Goal: Information Seeking & Learning: Learn about a topic

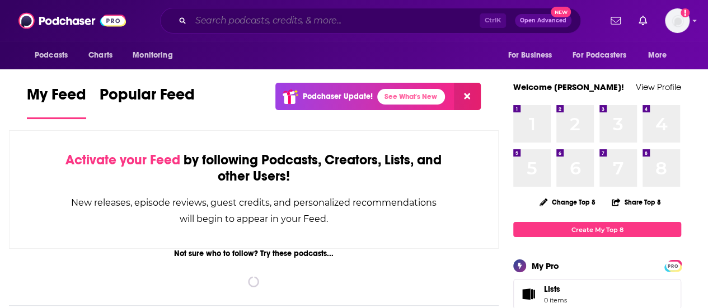
click at [257, 24] on input "Search podcasts, credits, & more..." at bounding box center [335, 21] width 289 height 18
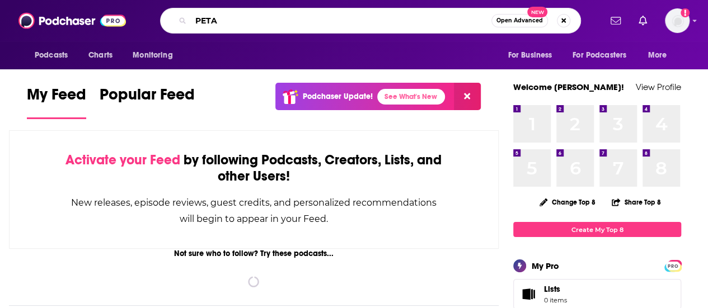
type input "PETA"
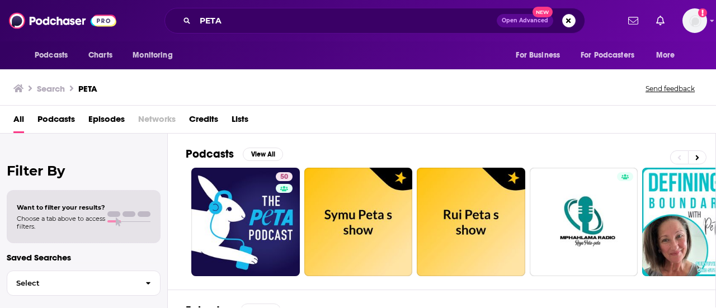
click at [98, 121] on span "Episodes" at bounding box center [106, 121] width 36 height 23
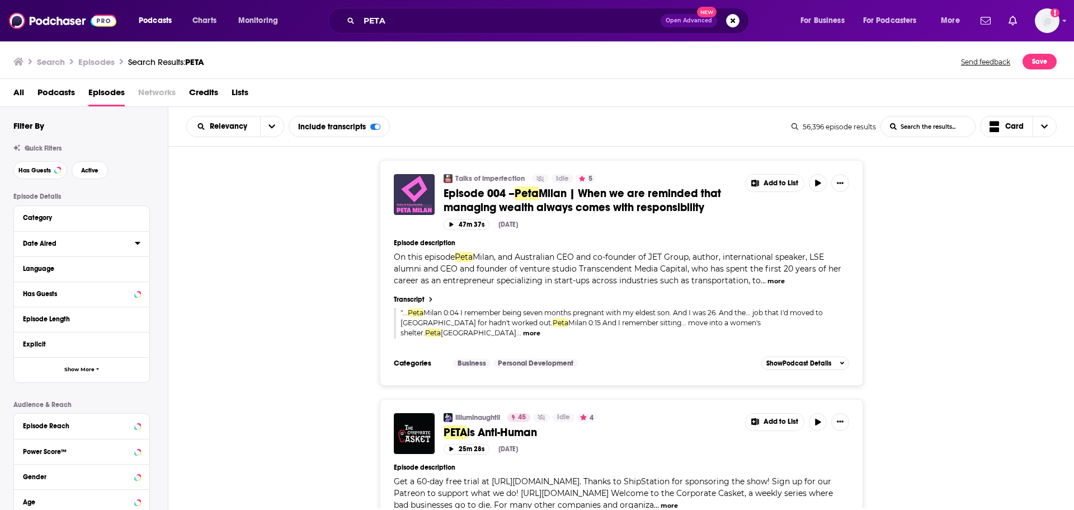
click at [138, 243] on icon at bounding box center [137, 243] width 5 height 3
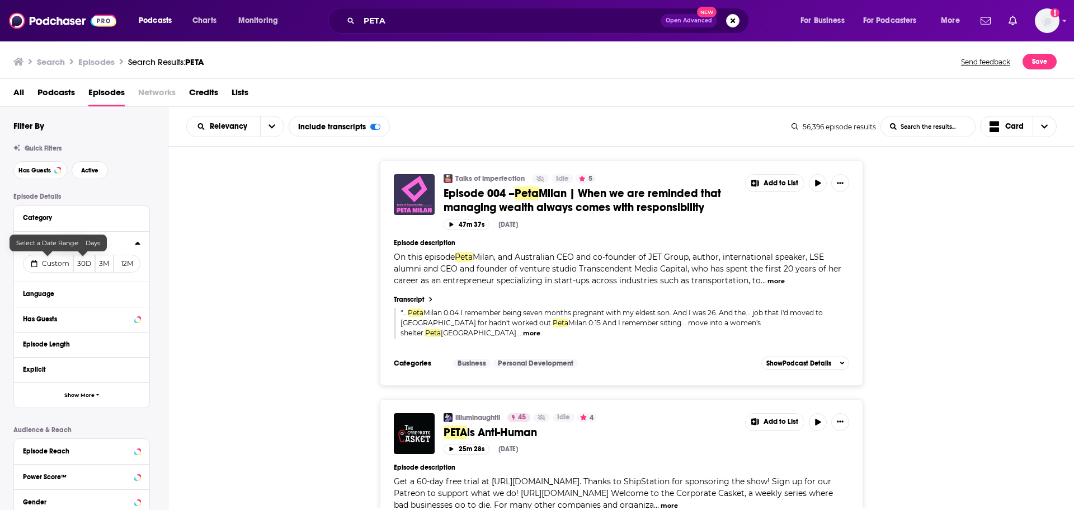
click at [59, 264] on span "Custom" at bounding box center [55, 263] width 27 height 8
select select "7"
select select "2025"
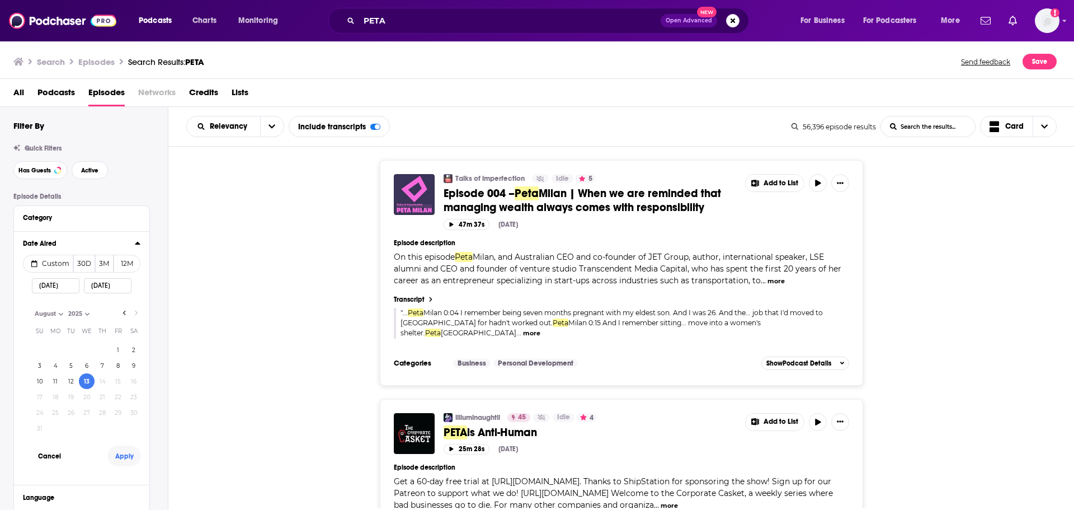
click at [121, 308] on button "Apply" at bounding box center [124, 455] width 34 height 21
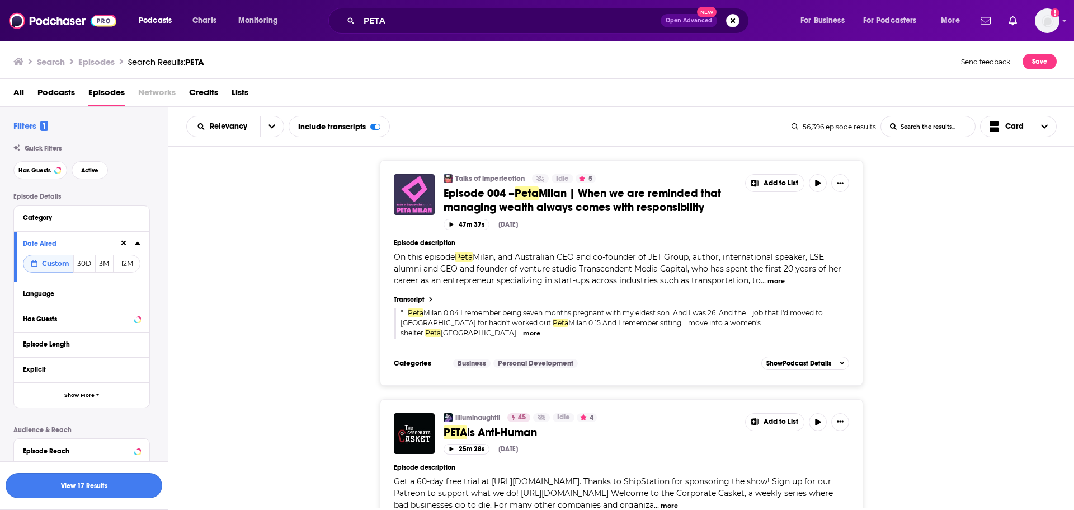
click at [119, 308] on button "View 17 Results" at bounding box center [84, 485] width 157 height 25
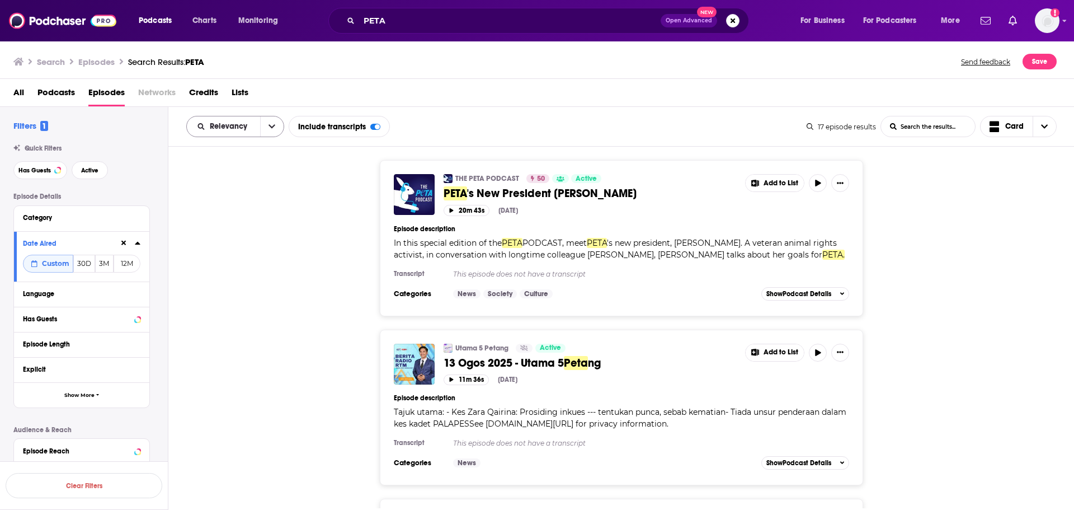
click at [266, 129] on button "open menu" at bounding box center [271, 126] width 23 height 20
click at [241, 220] on span "Power Score" at bounding box center [242, 222] width 66 height 6
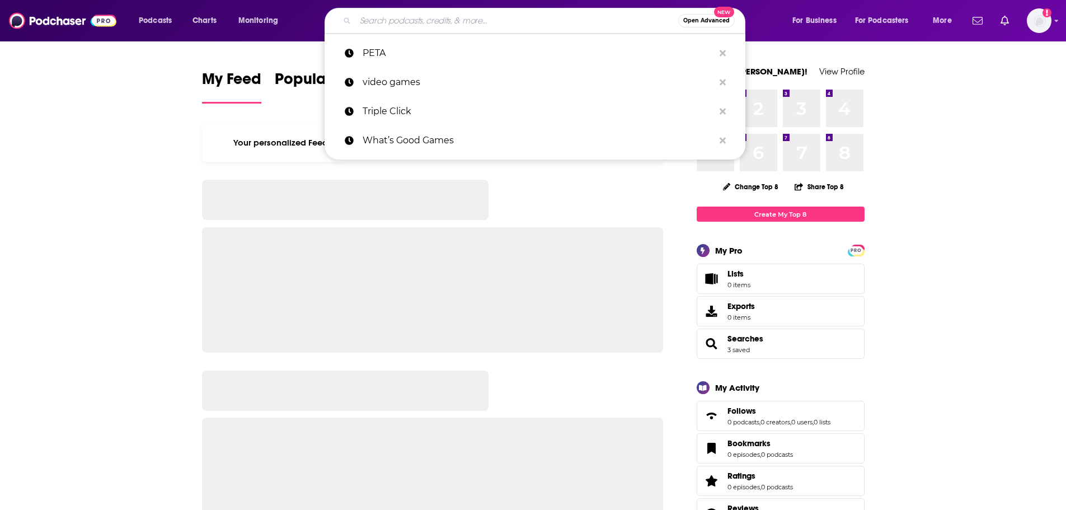
click at [392, 24] on input "Search podcasts, credits, & more..." at bounding box center [516, 21] width 323 height 18
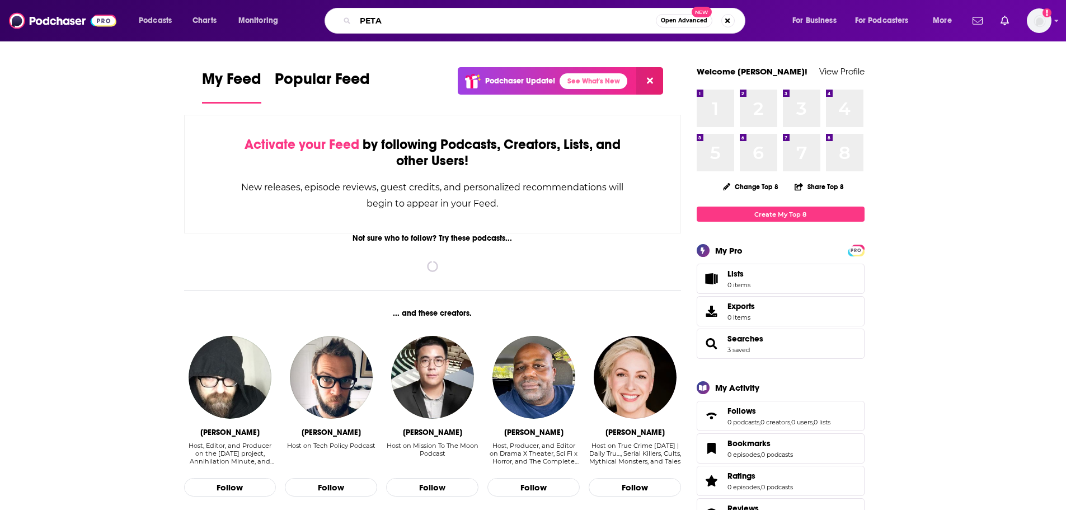
type input "PETA"
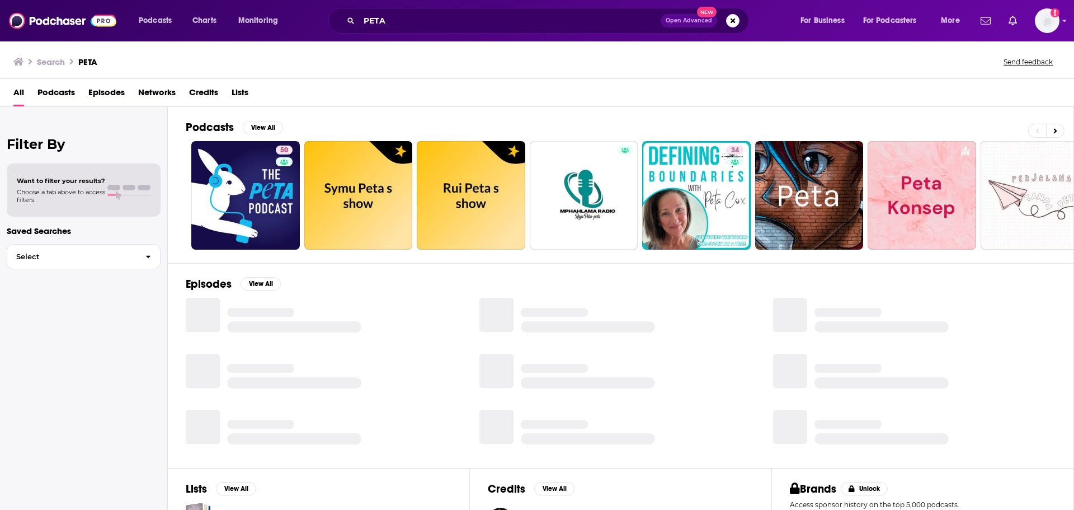
click at [97, 92] on span "Episodes" at bounding box center [106, 94] width 36 height 23
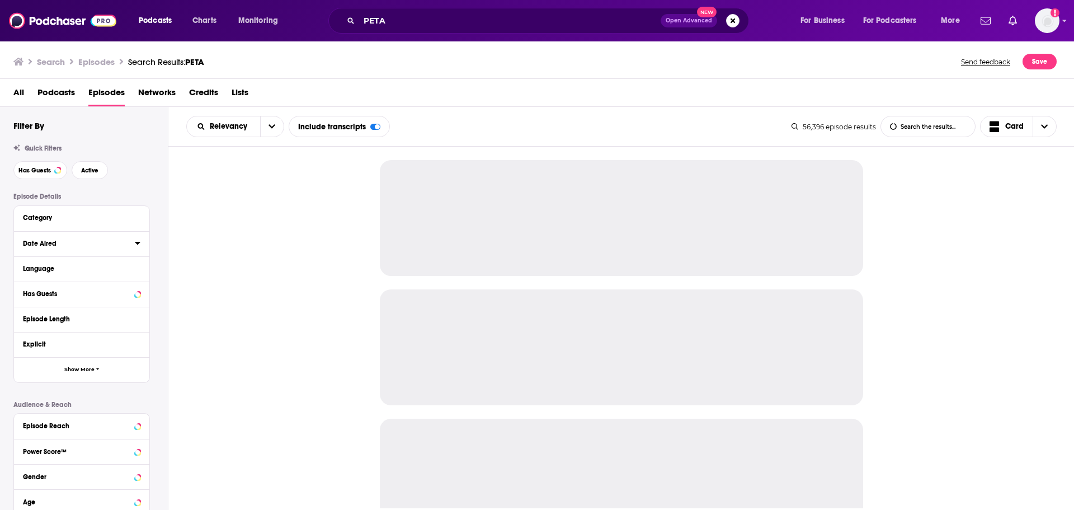
click at [138, 244] on icon at bounding box center [138, 242] width 6 height 9
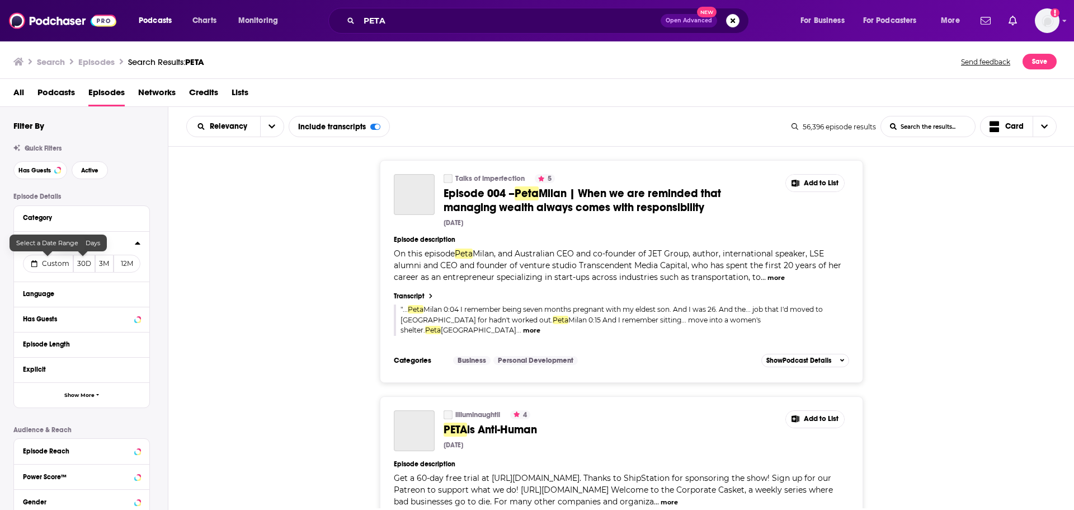
click at [63, 262] on span "Custom" at bounding box center [55, 263] width 27 height 8
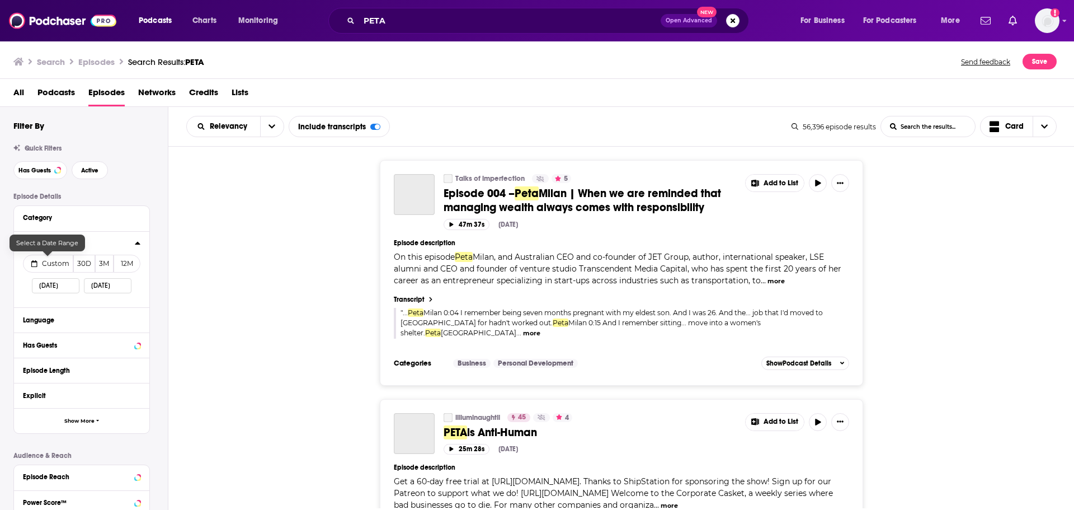
select select "7"
select select "2025"
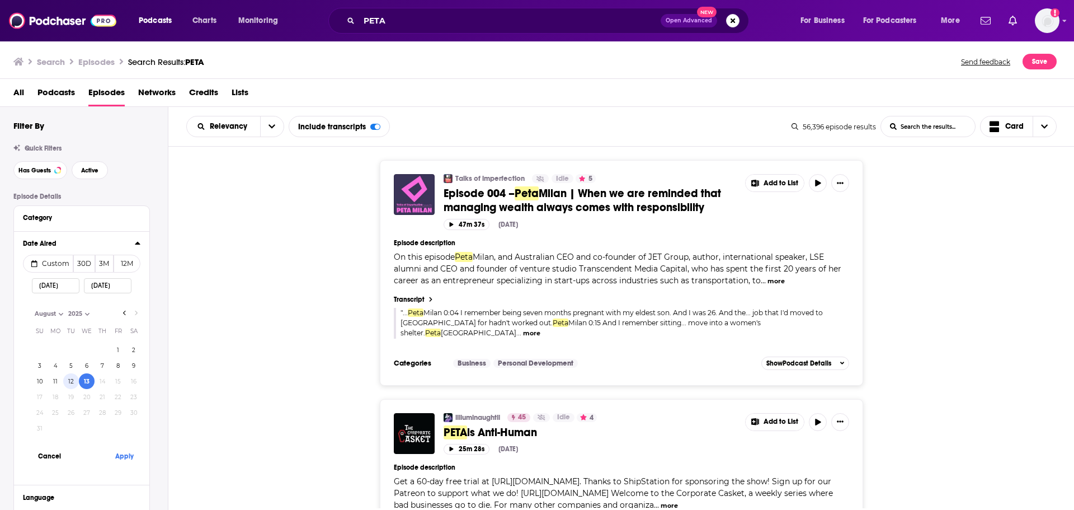
click at [69, 382] on button "12" at bounding box center [71, 381] width 16 height 16
type input "08/12/2025"
click at [127, 456] on button "Apply" at bounding box center [124, 455] width 34 height 21
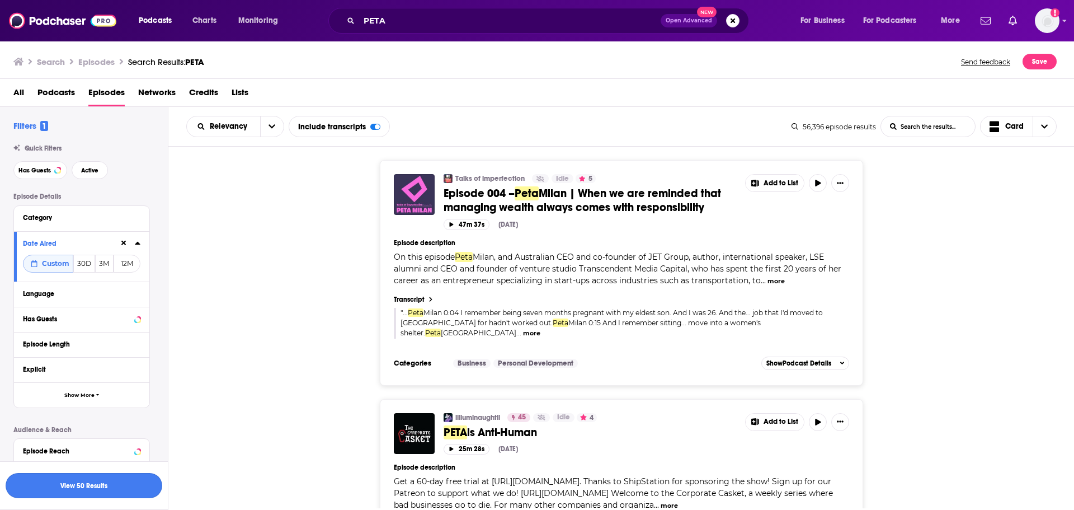
click at [119, 484] on button "View 50 Results" at bounding box center [84, 485] width 157 height 25
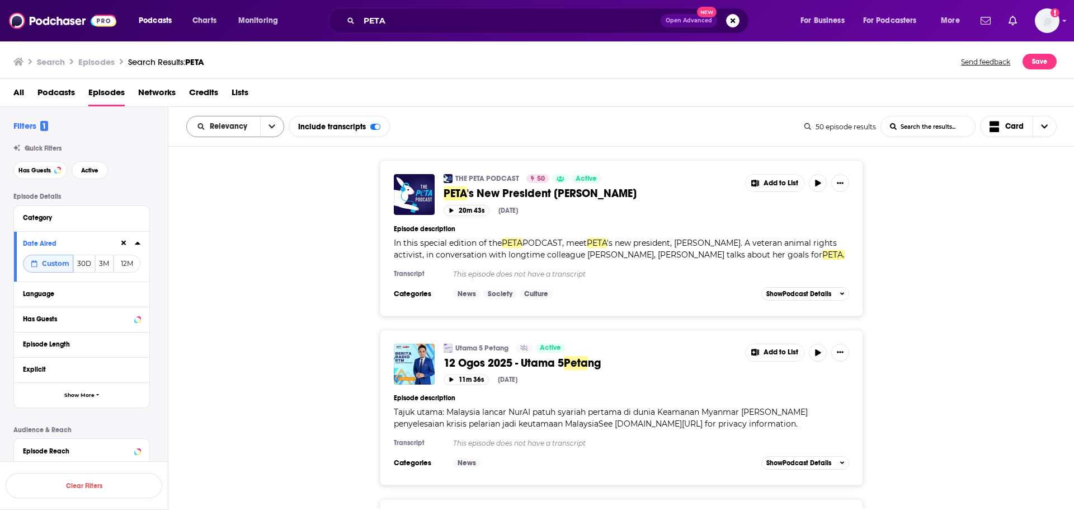
click at [269, 128] on icon "open menu" at bounding box center [272, 127] width 7 height 8
click at [244, 222] on span "Power Score" at bounding box center [242, 222] width 66 height 6
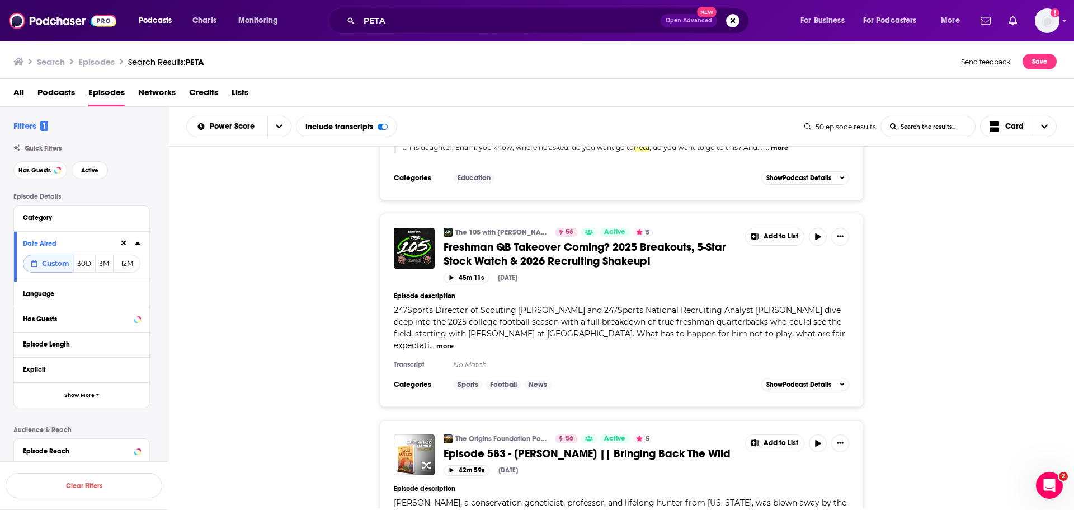
scroll to position [4970, 0]
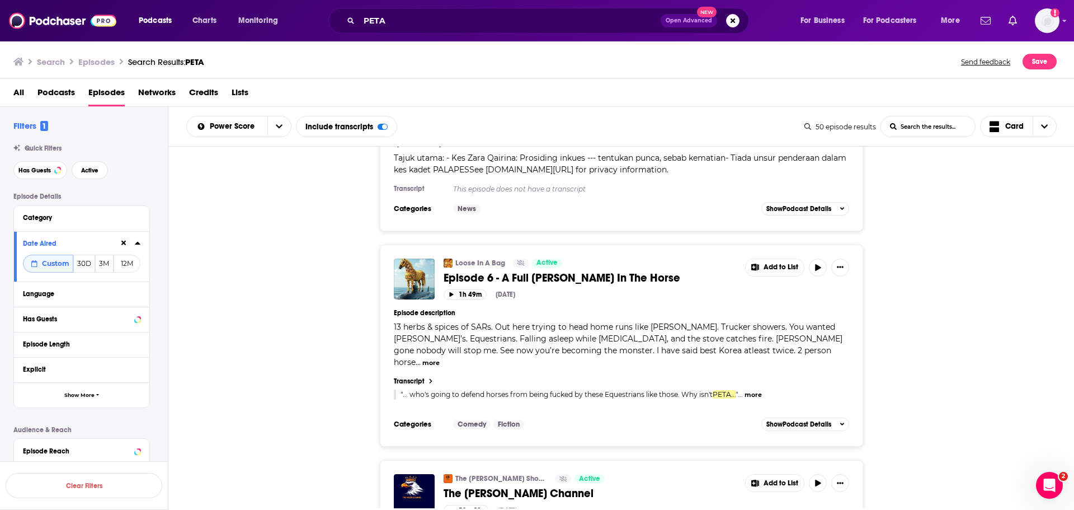
scroll to position [9835, 0]
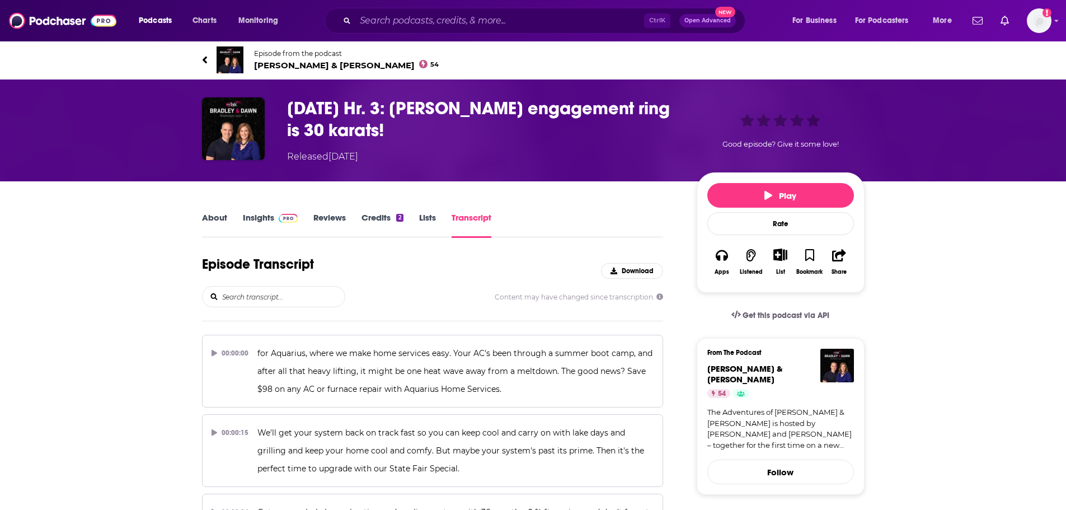
scroll to position [813, 0]
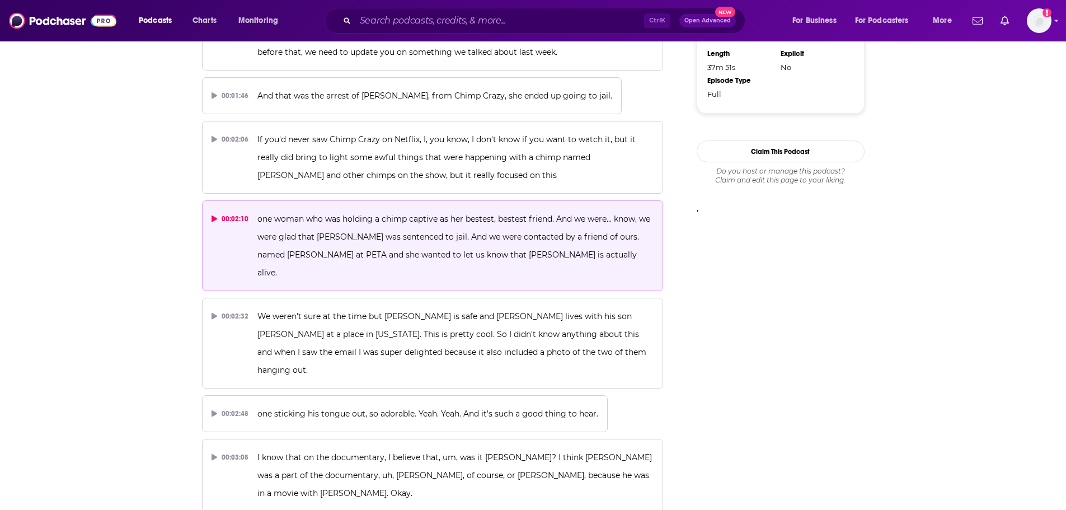
click at [390, 218] on span "one woman who was holding a chimp captive as her bestest, bestest friend. And w…" at bounding box center [454, 246] width 395 height 64
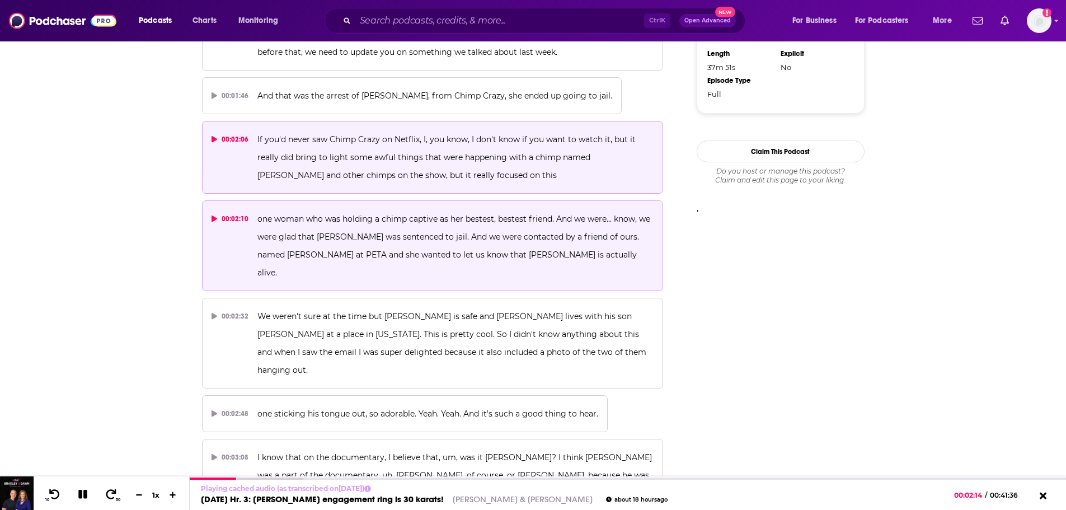
click at [317, 154] on span "If you'd never saw Chimp Crazy on Netflix, I, you know, I don't know if you wan…" at bounding box center [447, 157] width 380 height 46
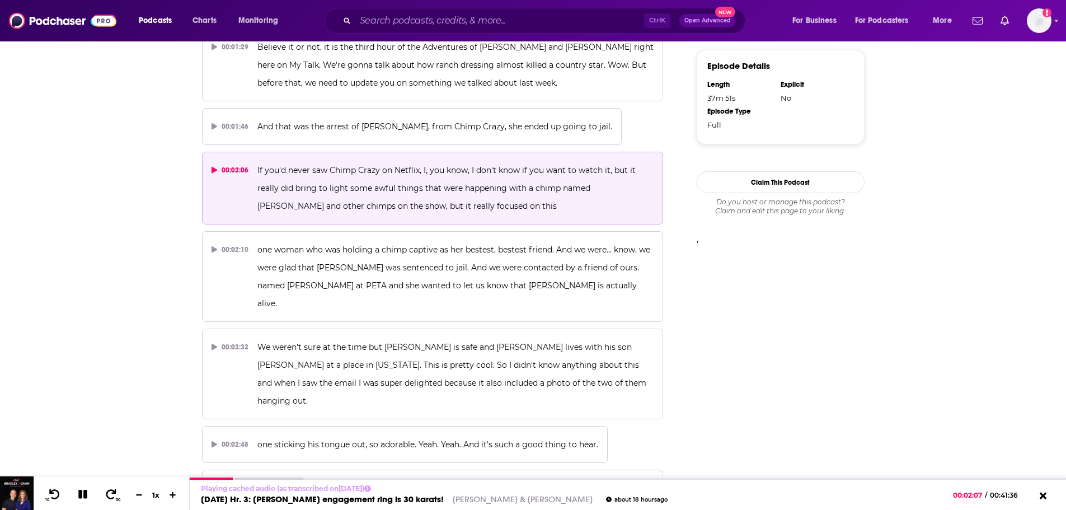
scroll to position [757, 0]
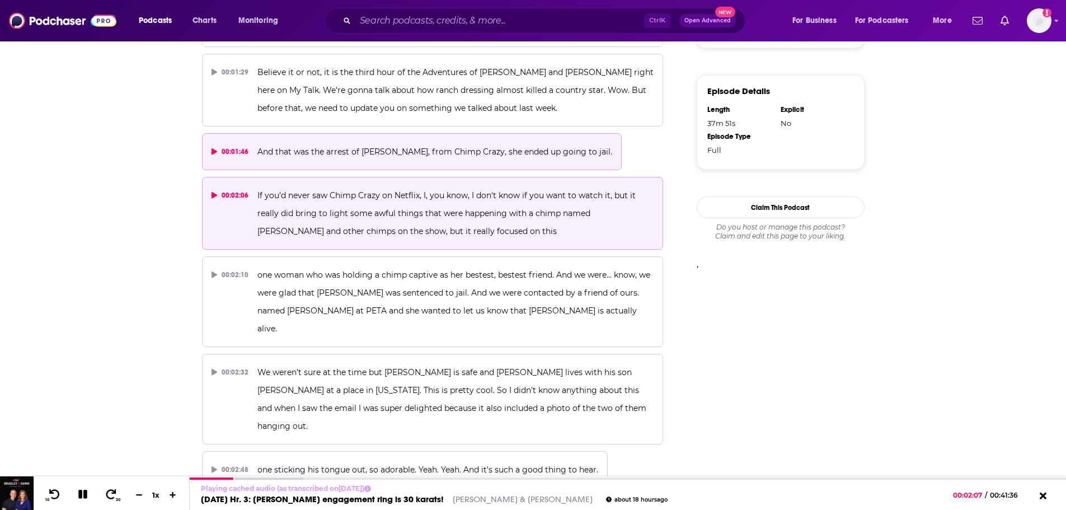
click at [293, 149] on span "And that was the arrest of Tanya, from Chimp Crazy, she ended up going to jail." at bounding box center [434, 152] width 355 height 10
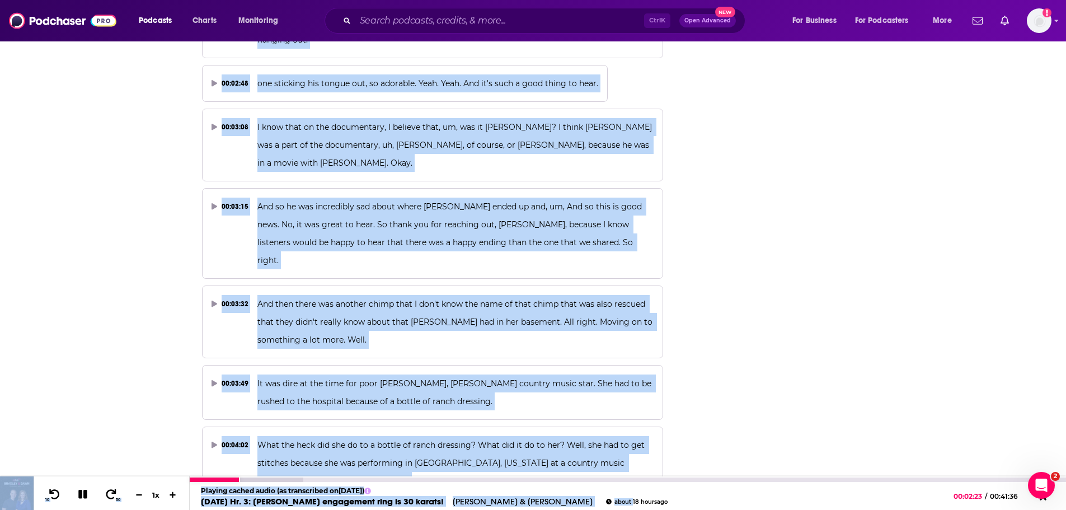
scroll to position [1191, 0]
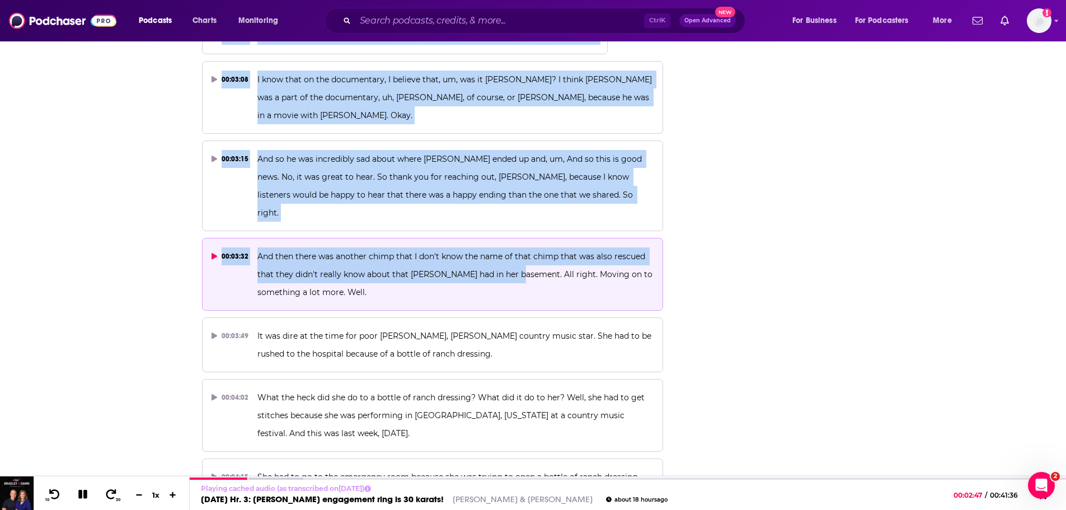
drag, startPoint x: 310, startPoint y: 209, endPoint x: 518, endPoint y: 225, distance: 208.2
copy div "the arrest of Tanya, from Chimp Crazy, she ended up going to jail. 00:02:06 If …"
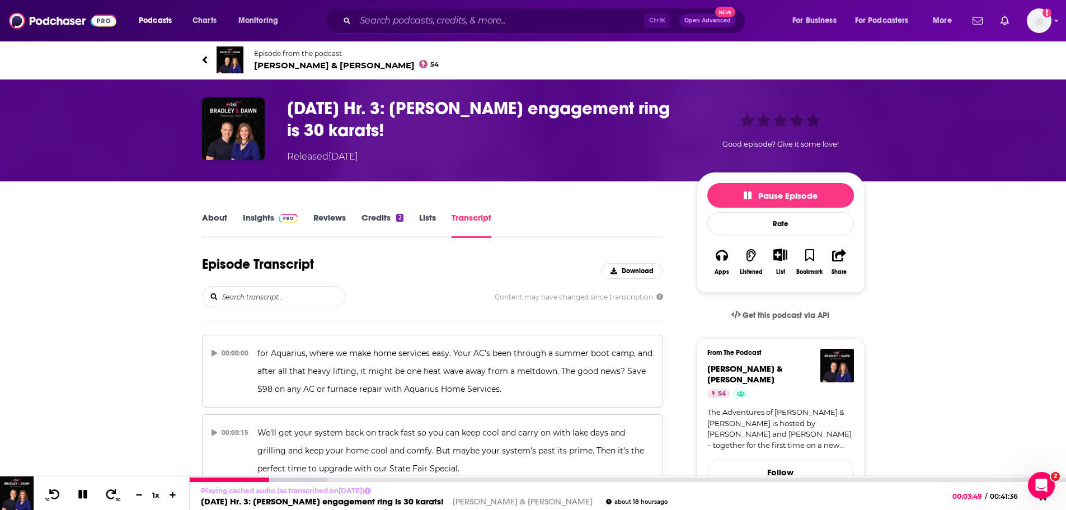
click at [84, 496] on icon at bounding box center [82, 494] width 9 height 9
click at [331, 501] on link "08/12 Tue Hr. 3: Christiano Ronaldo's engagement ring is 30 karats!" at bounding box center [322, 501] width 243 height 11
